Goal: Information Seeking & Learning: Learn about a topic

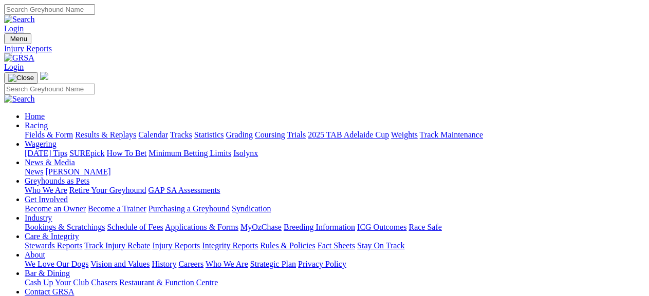
scroll to position [173, 0]
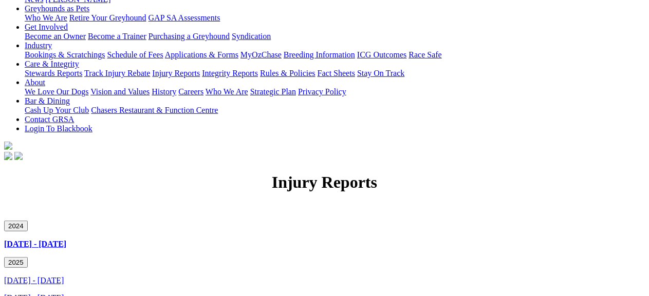
click at [64, 276] on link "[DATE] - [DATE]" at bounding box center [34, 280] width 60 height 9
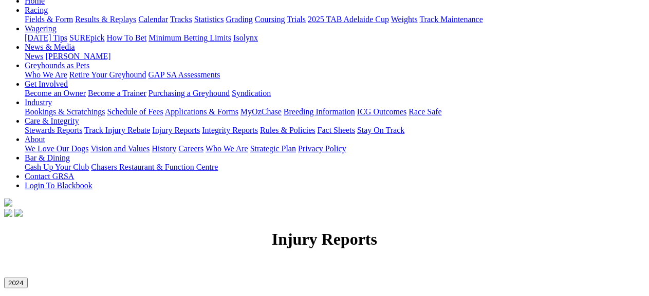
scroll to position [117, 0]
